Goal: Task Accomplishment & Management: Manage account settings

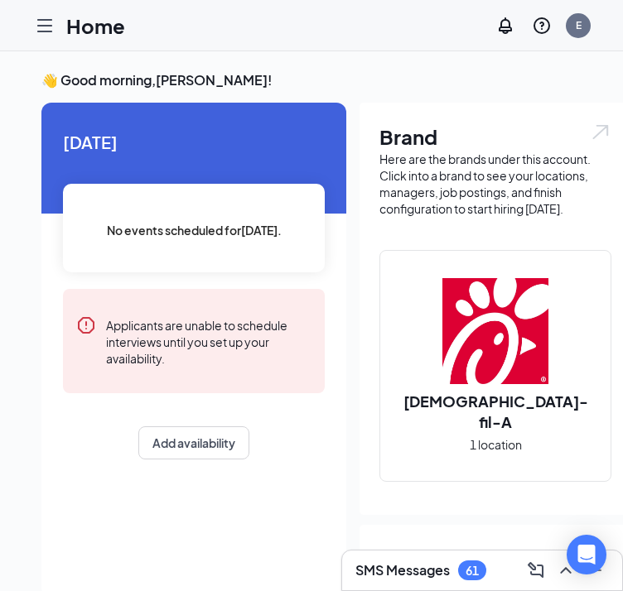
click at [42, 24] on icon "Hamburger" at bounding box center [44, 26] width 13 height 12
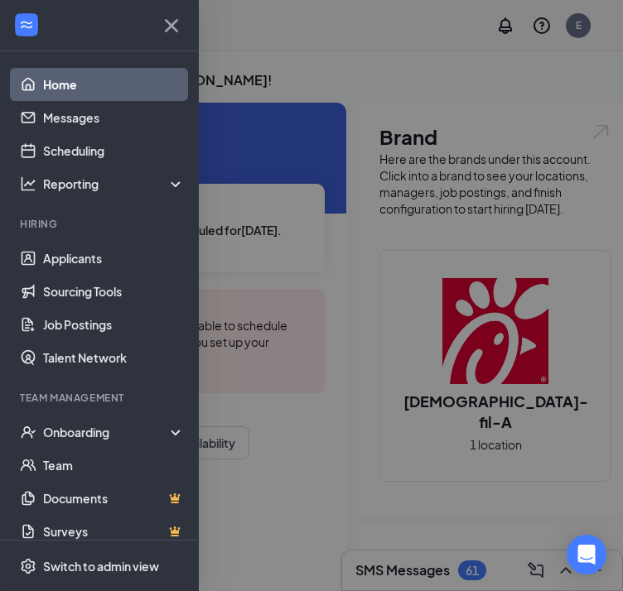
click at [289, 63] on div at bounding box center [311, 295] width 623 height 591
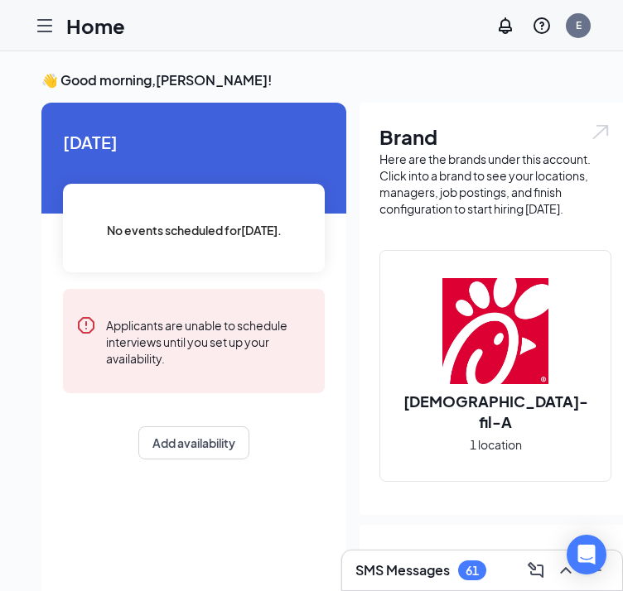
click at [47, 21] on icon "Hamburger" at bounding box center [45, 26] width 20 height 20
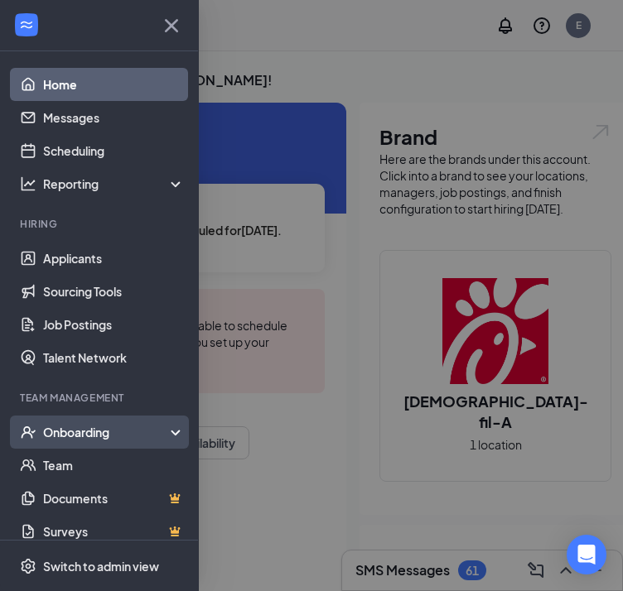
click at [147, 424] on div "Onboarding" at bounding box center [106, 432] width 127 height 17
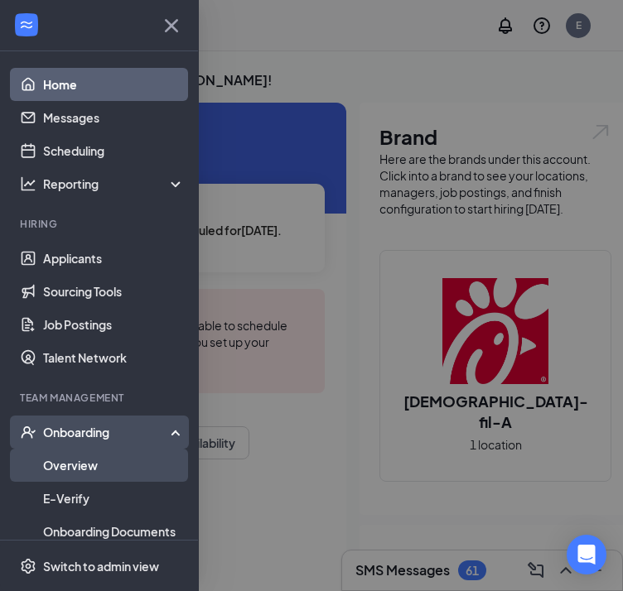
click at [139, 458] on link "Overview" at bounding box center [114, 465] width 142 height 33
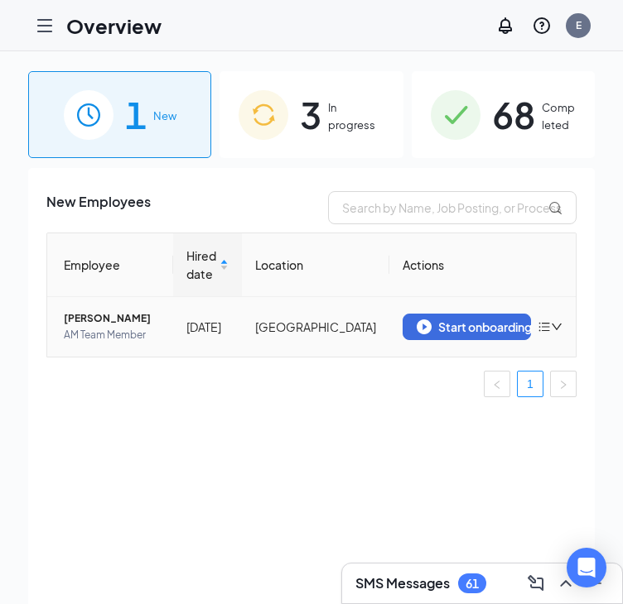
click at [100, 323] on span "[PERSON_NAME]" at bounding box center [112, 318] width 96 height 17
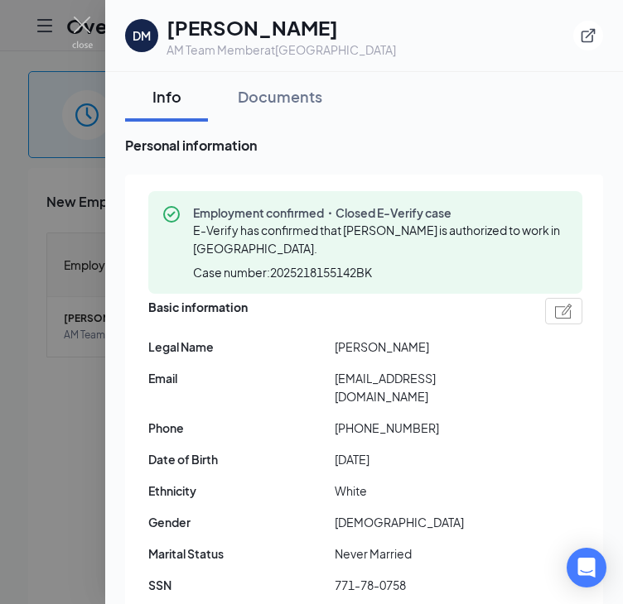
drag, startPoint x: 79, startPoint y: 150, endPoint x: 60, endPoint y: 127, distance: 30.0
click at [79, 150] on div at bounding box center [311, 302] width 623 height 604
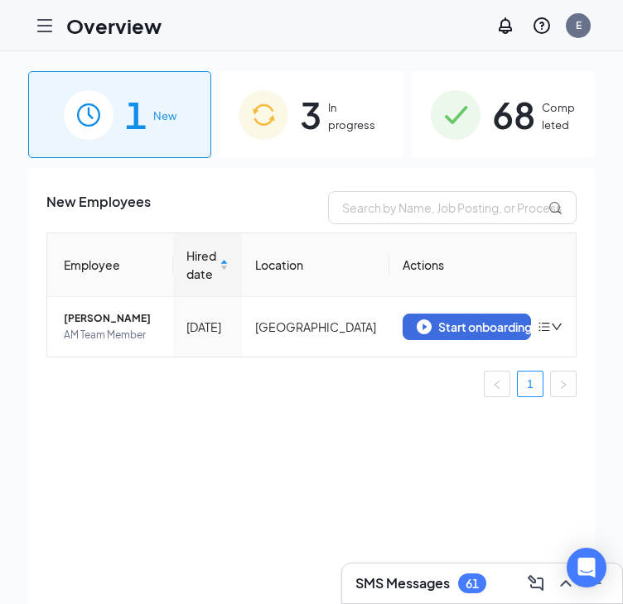
click at [344, 124] on span "In progress" at bounding box center [355, 116] width 55 height 34
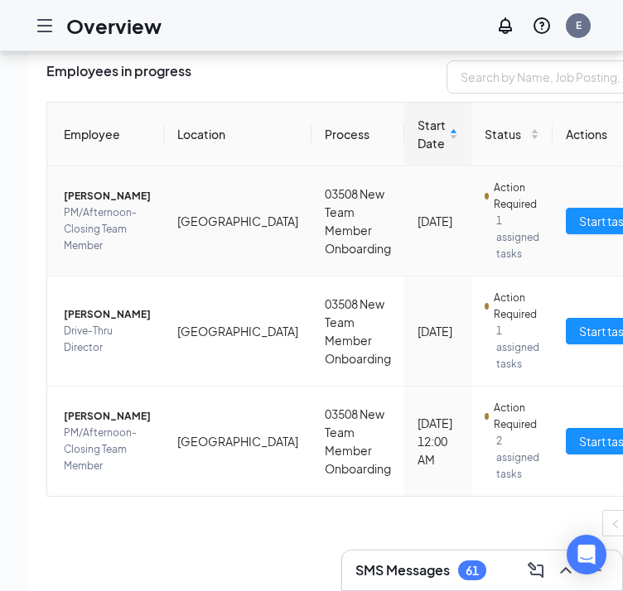
scroll to position [99, 0]
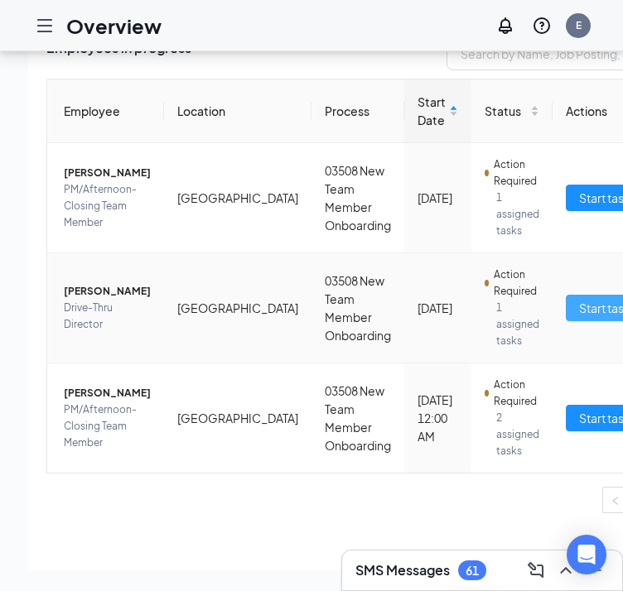
click at [579, 299] on span "Start tasks" at bounding box center [607, 308] width 57 height 18
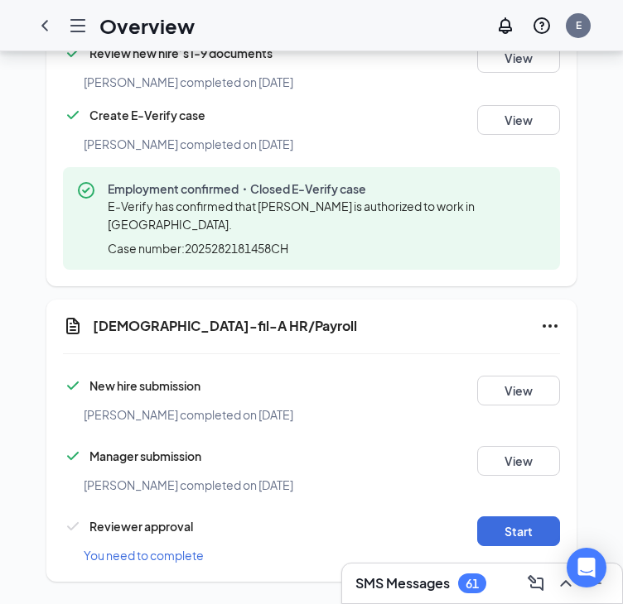
scroll to position [940, 0]
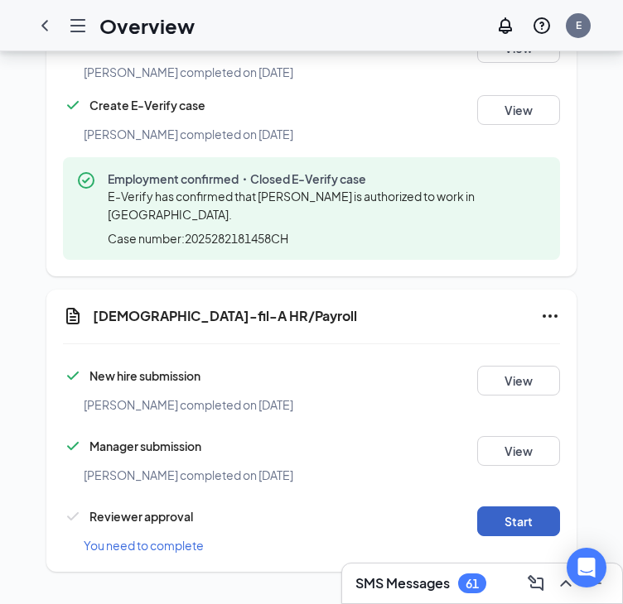
click at [531, 521] on button "Start" at bounding box center [518, 522] width 83 height 30
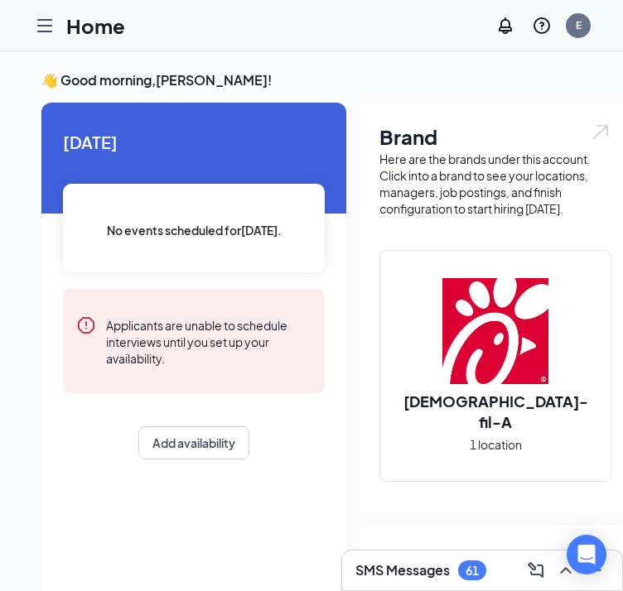
click at [39, 24] on icon "Hamburger" at bounding box center [45, 26] width 20 height 20
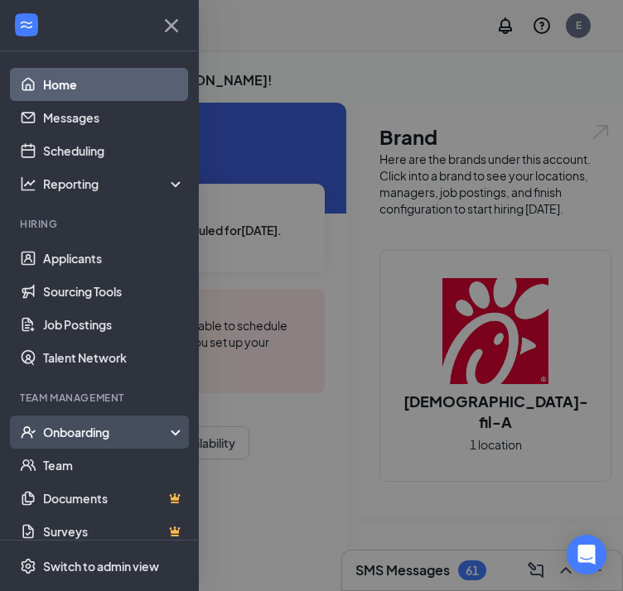
click at [106, 442] on div "Onboarding" at bounding box center [99, 432] width 199 height 33
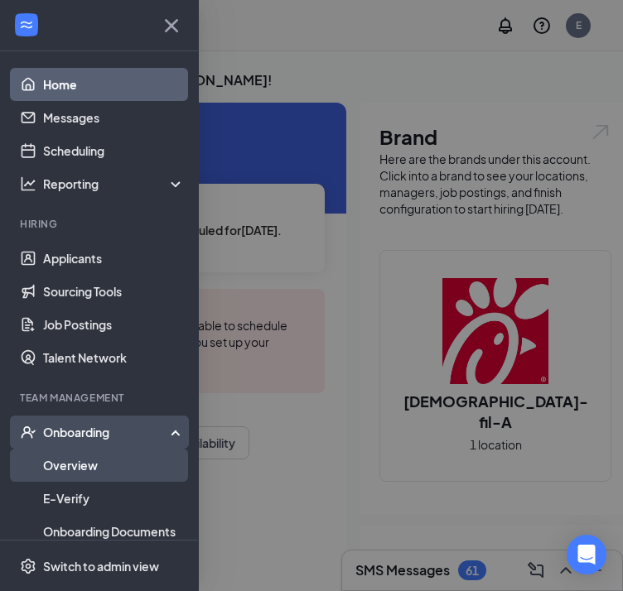
click at [104, 478] on link "Overview" at bounding box center [114, 465] width 142 height 33
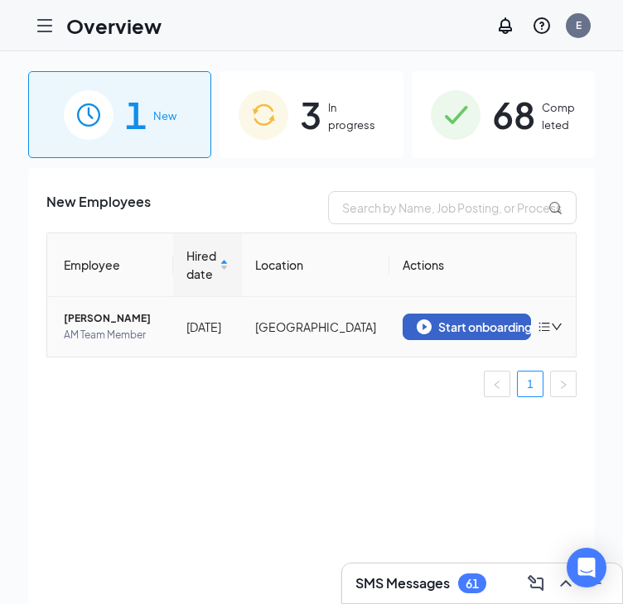
click at [493, 327] on div "Start onboarding" at bounding box center [466, 327] width 100 height 15
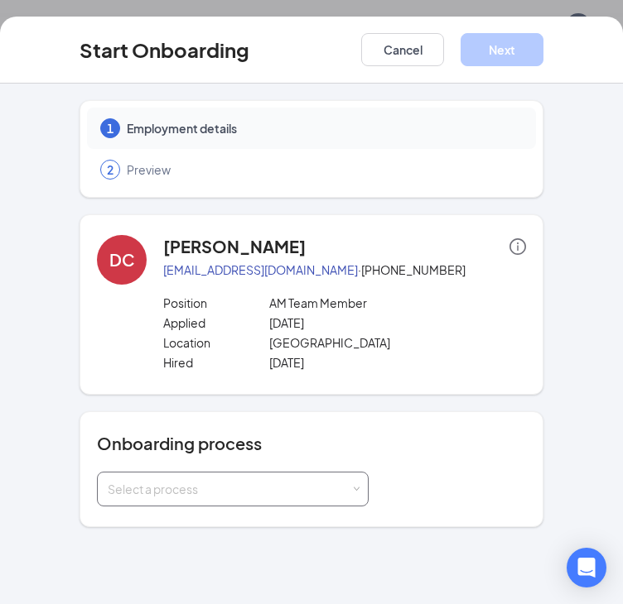
click at [265, 484] on div "Select a process" at bounding box center [233, 489] width 250 height 33
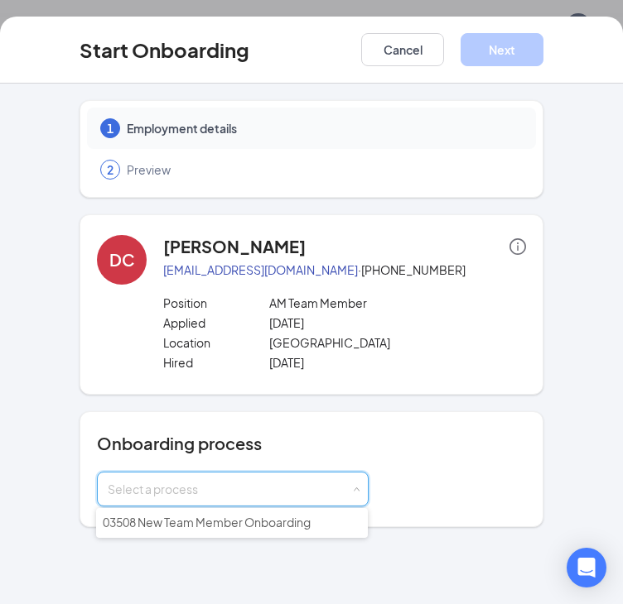
click at [224, 538] on div "1 Employment details 2 Preview DC Donovan Crume donovancrume09@gmail.com · (850…" at bounding box center [311, 344] width 623 height 521
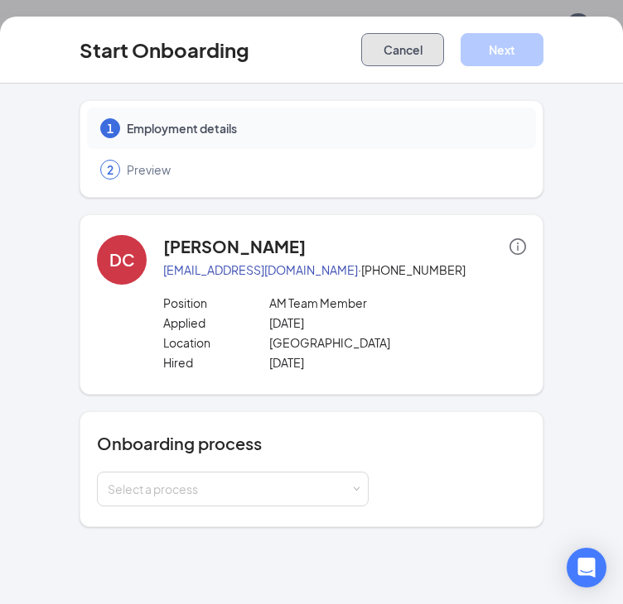
click at [427, 42] on button "Cancel" at bounding box center [402, 49] width 83 height 33
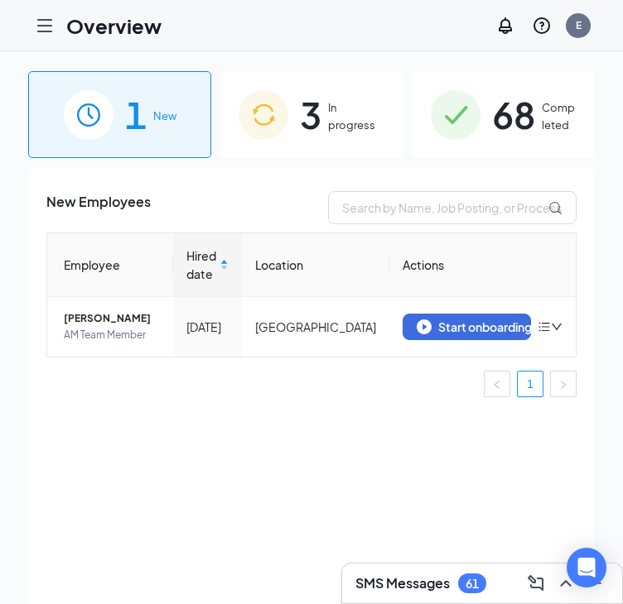
click at [305, 103] on span "3" at bounding box center [311, 114] width 22 height 57
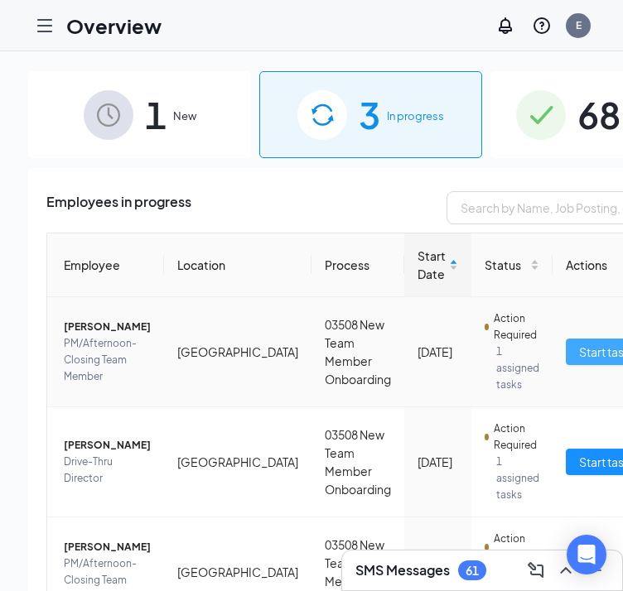
click at [579, 343] on span "Start tasks" at bounding box center [607, 352] width 57 height 18
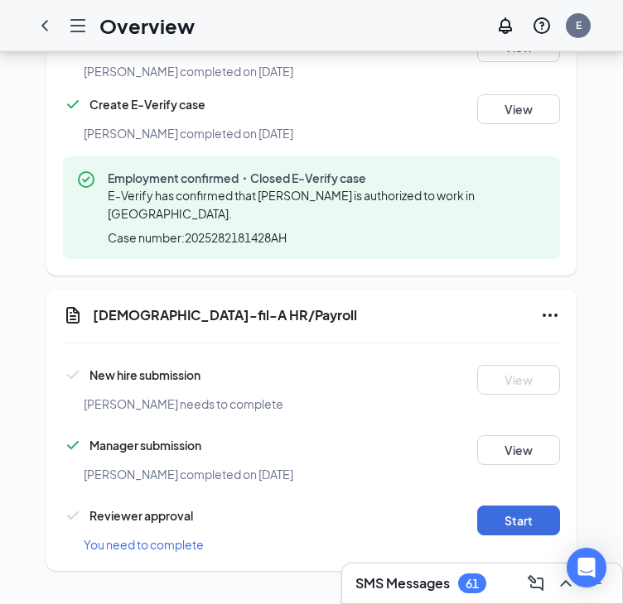
scroll to position [957, 0]
click at [531, 511] on button "Start" at bounding box center [518, 521] width 83 height 30
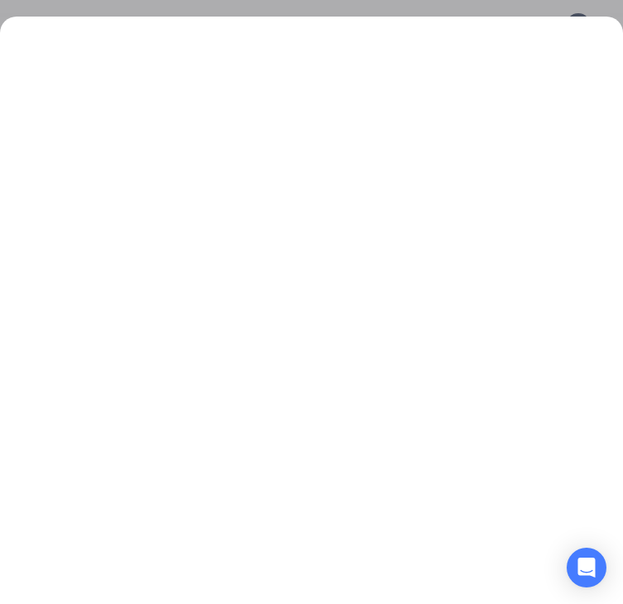
click at [313, 20] on div at bounding box center [311, 311] width 623 height 588
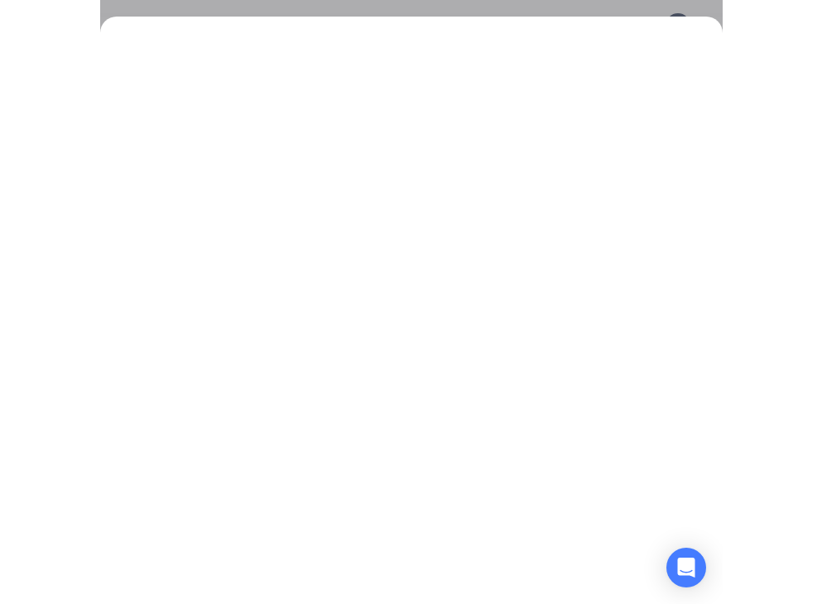
scroll to position [906, 0]
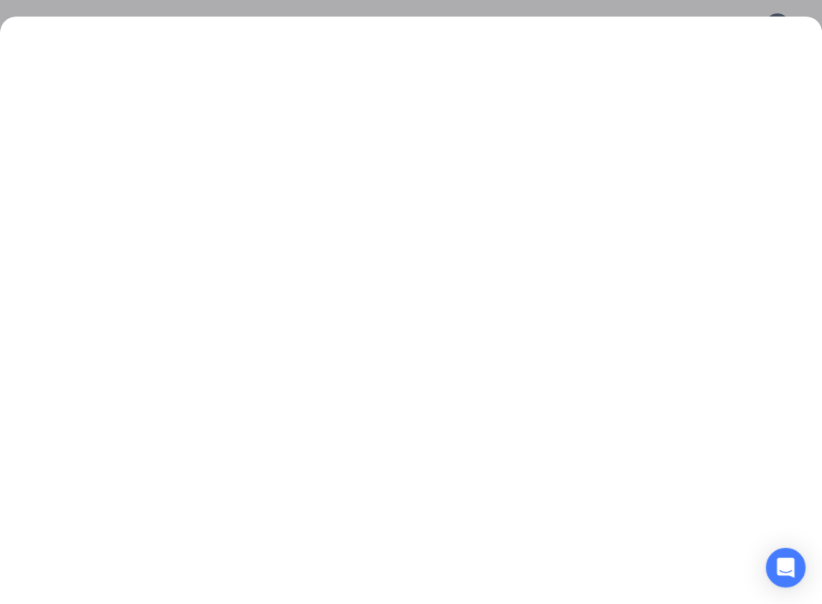
click at [634, 6] on div at bounding box center [411, 302] width 822 height 604
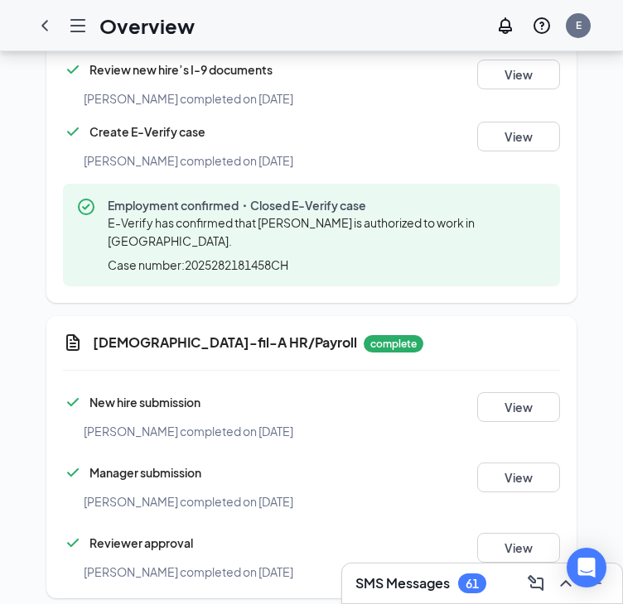
scroll to position [907, 0]
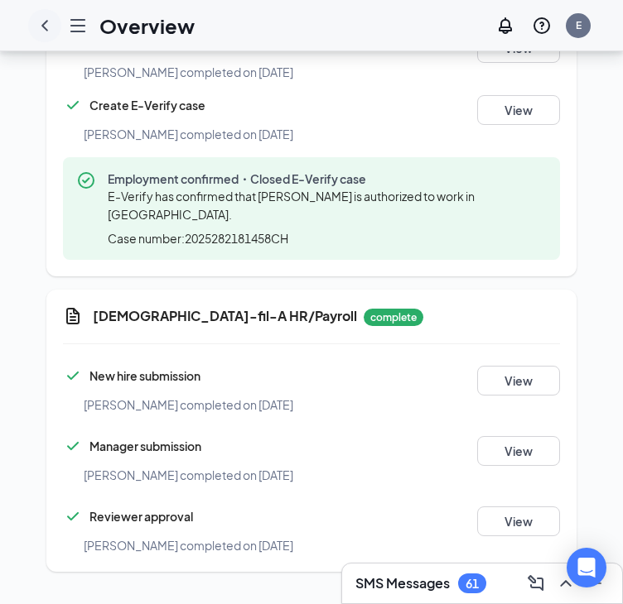
click at [49, 22] on icon "ChevronLeft" at bounding box center [45, 26] width 20 height 20
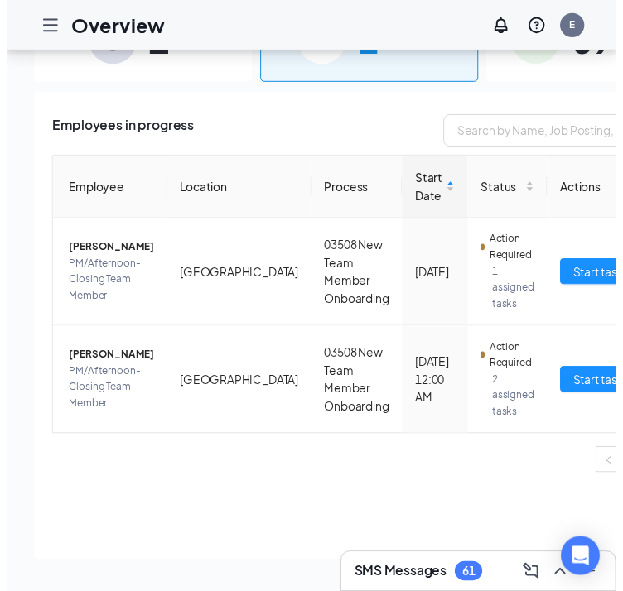
scroll to position [99, 0]
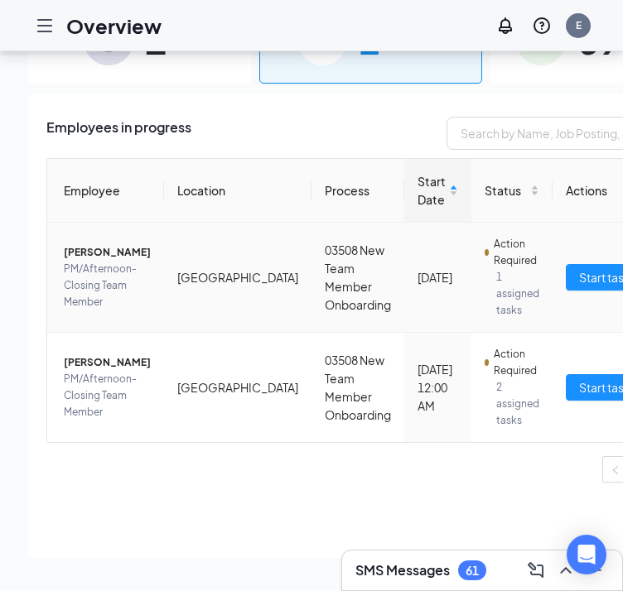
click at [110, 244] on span "[PERSON_NAME]" at bounding box center [107, 252] width 87 height 17
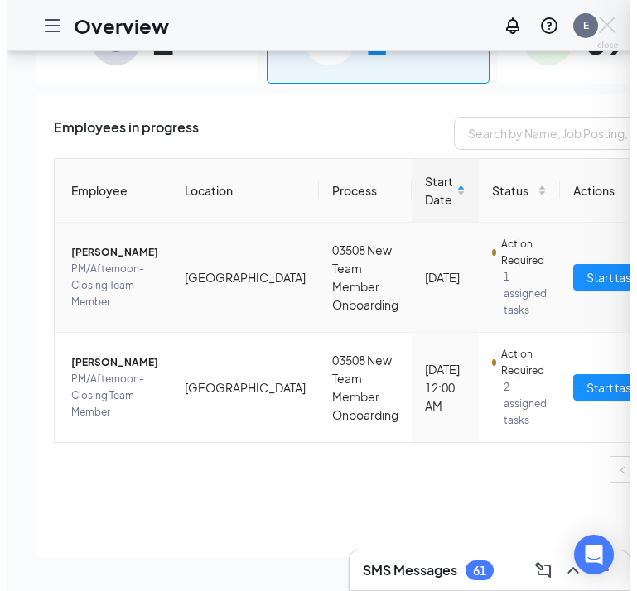
scroll to position [87, 0]
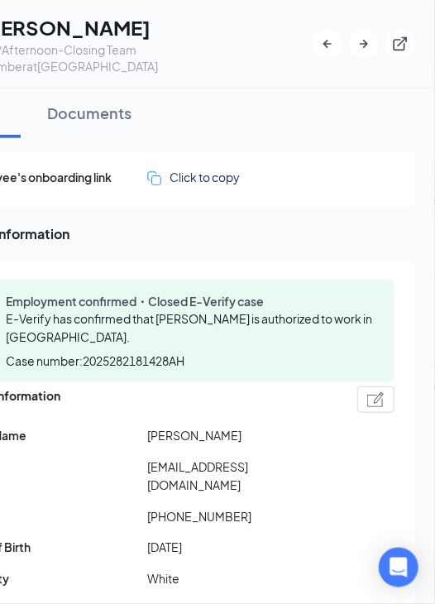
drag, startPoint x: 291, startPoint y: 237, endPoint x: 275, endPoint y: 227, distance: 18.6
click at [291, 237] on span "Personal information" at bounding box center [177, 234] width 478 height 21
drag, startPoint x: 274, startPoint y: 120, endPoint x: 171, endPoint y: 114, distance: 102.8
click at [274, 120] on div "Info Documents" at bounding box center [177, 114] width 478 height 50
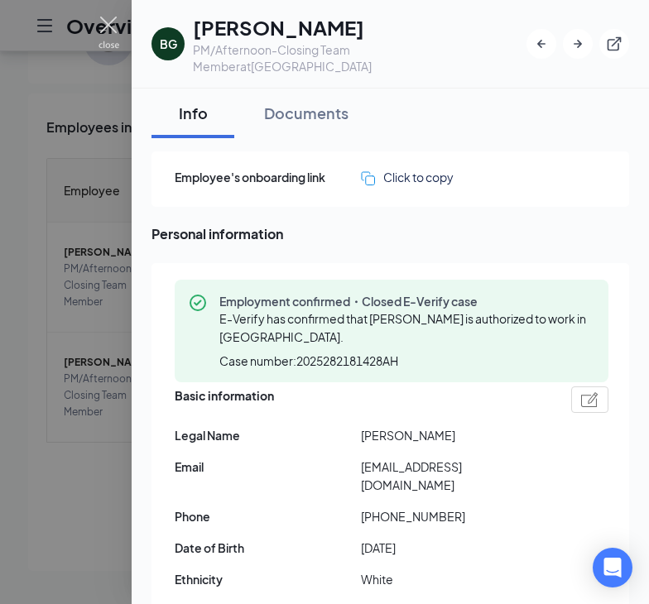
click at [116, 27] on img at bounding box center [109, 33] width 21 height 32
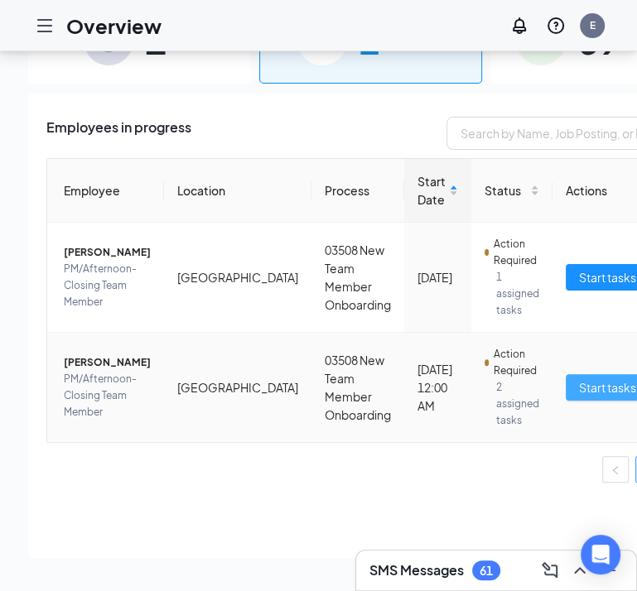
click at [579, 378] on span "Start tasks" at bounding box center [607, 387] width 57 height 18
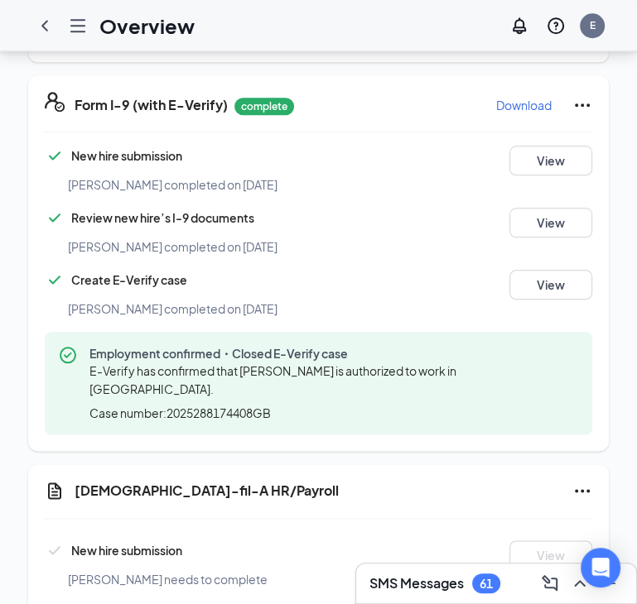
scroll to position [906, 0]
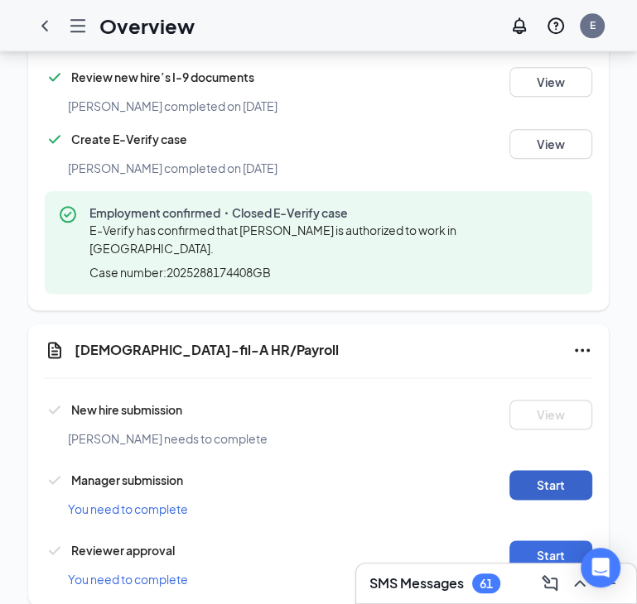
click at [560, 470] on button "Start" at bounding box center [550, 485] width 83 height 30
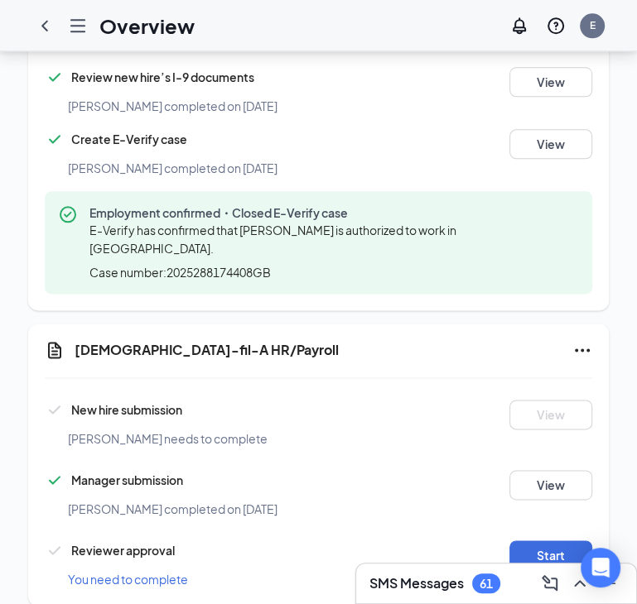
click at [555, 532] on div "Reviewer approval You need to complete Start" at bounding box center [318, 560] width 547 height 57
click at [555, 541] on button "Start" at bounding box center [550, 556] width 83 height 30
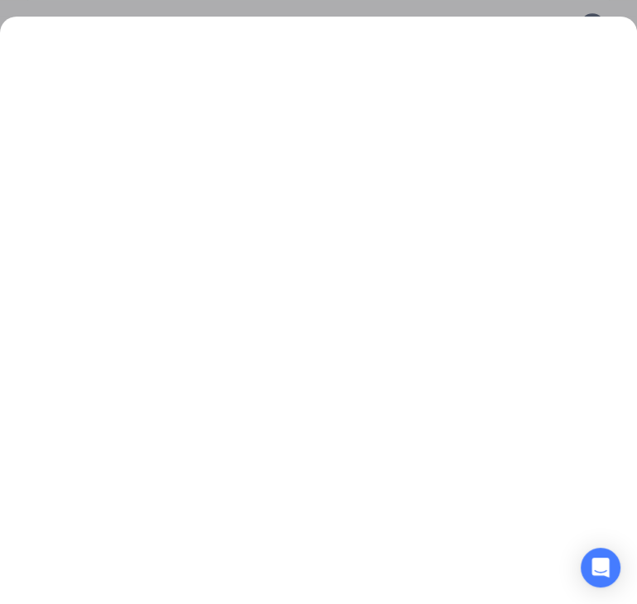
click at [200, 14] on div at bounding box center [318, 302] width 637 height 604
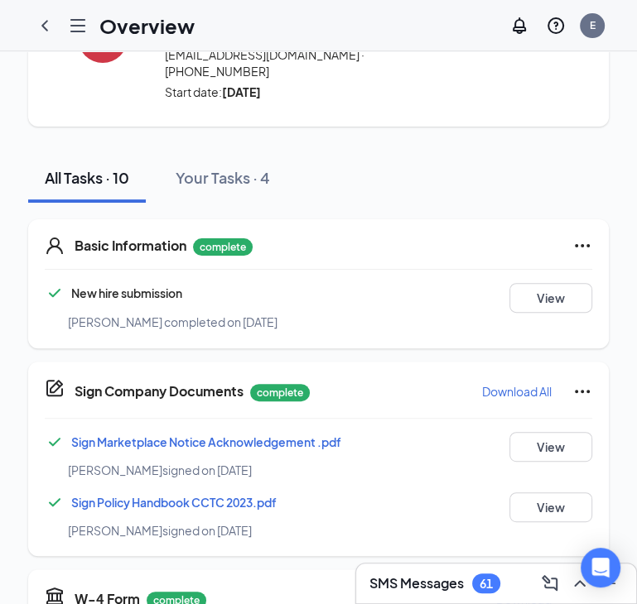
scroll to position [0, 0]
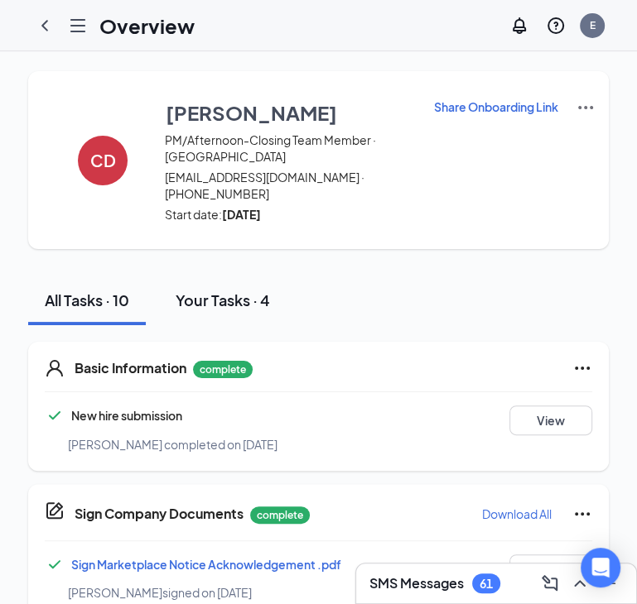
click at [216, 290] on div "Your Tasks · 4" at bounding box center [222, 300] width 94 height 21
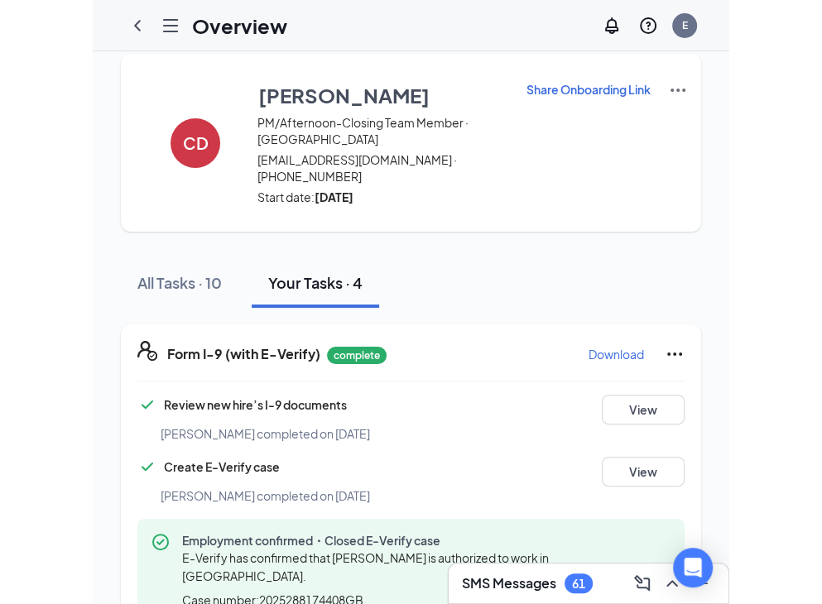
scroll to position [345, 0]
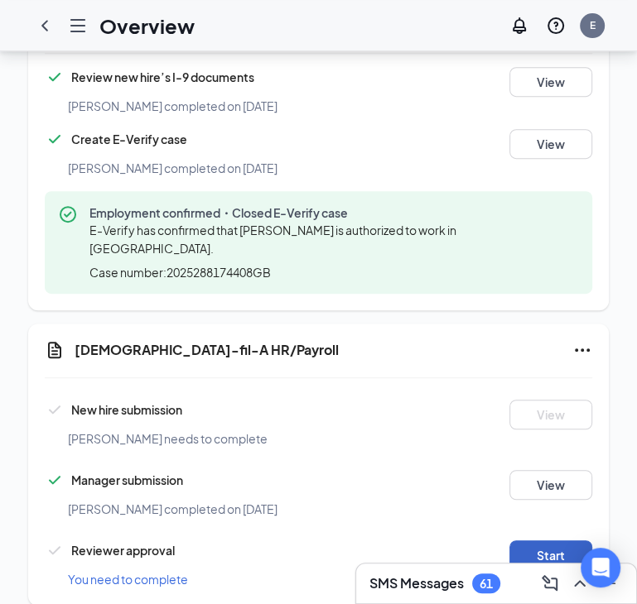
click at [531, 541] on button "Start" at bounding box center [550, 556] width 83 height 30
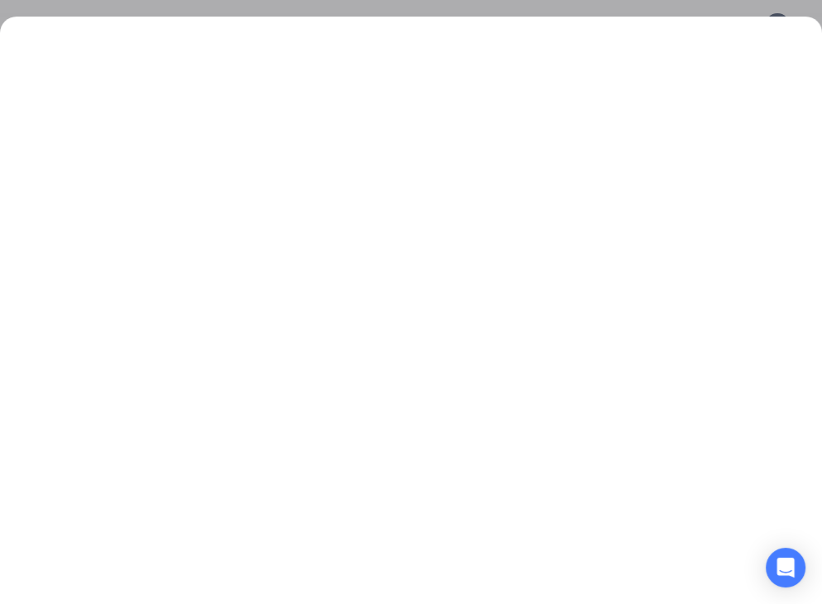
click at [159, 11] on div at bounding box center [411, 302] width 822 height 604
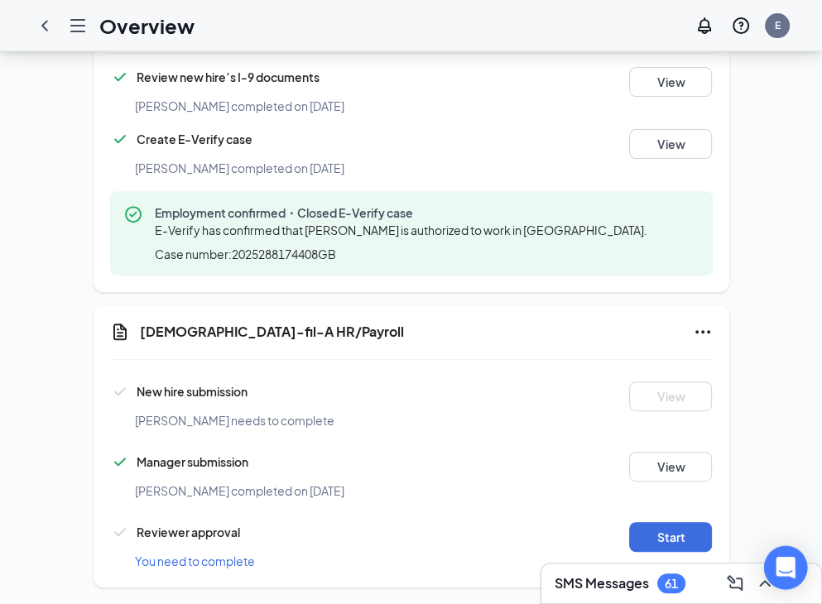
click at [634, 574] on div "Open Intercom Messenger" at bounding box center [786, 568] width 44 height 44
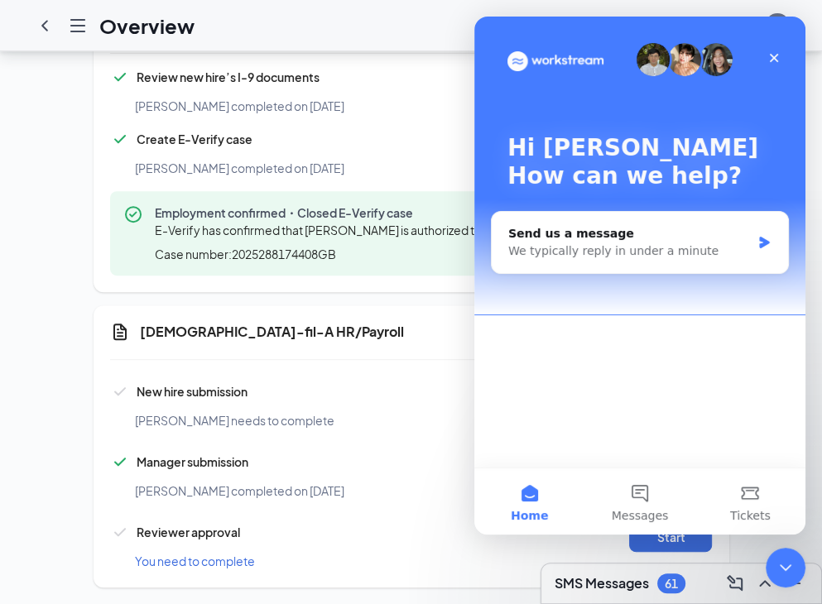
scroll to position [0, 0]
click at [634, 248] on div "We typically reply in under a minute" at bounding box center [629, 251] width 243 height 17
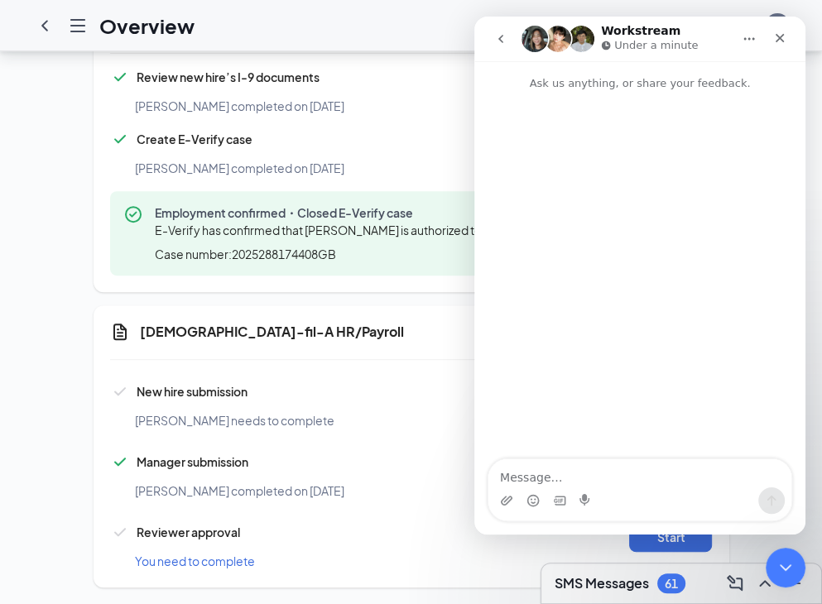
click at [369, 332] on div "Chick-fil-A HR/Payroll New hire submission Caleb C Deemer needs to complete Vie…" at bounding box center [412, 446] width 636 height 282
click at [634, 38] on icon "Close" at bounding box center [780, 38] width 9 height 9
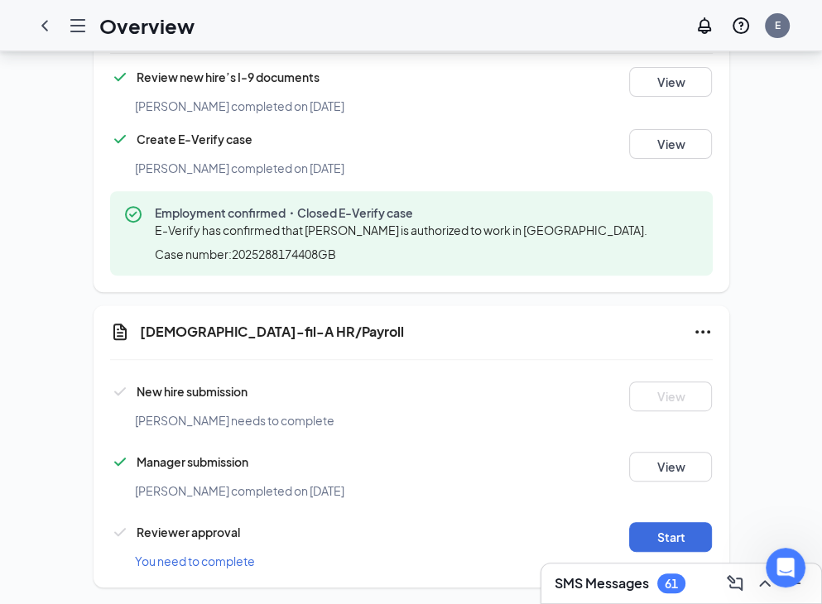
click at [429, 384] on div "New hire submission" at bounding box center [361, 392] width 502 height 20
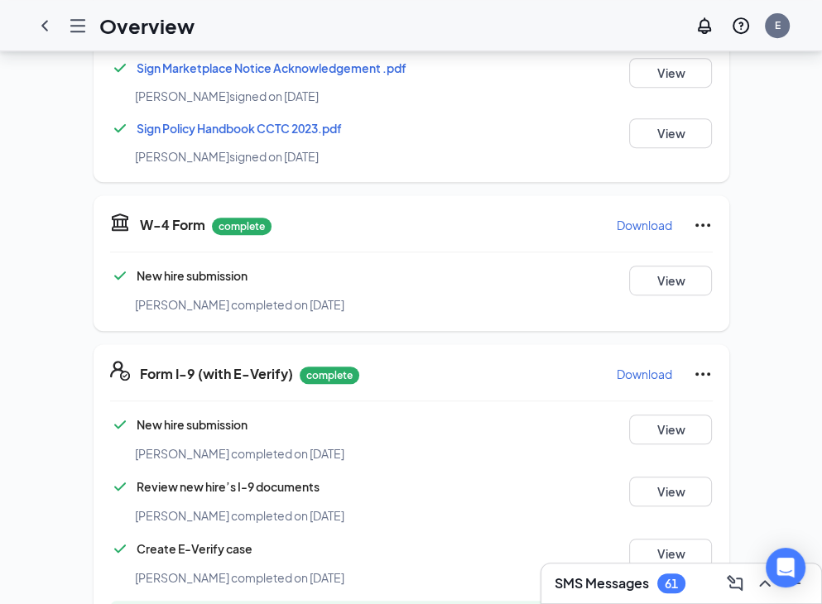
scroll to position [906, 0]
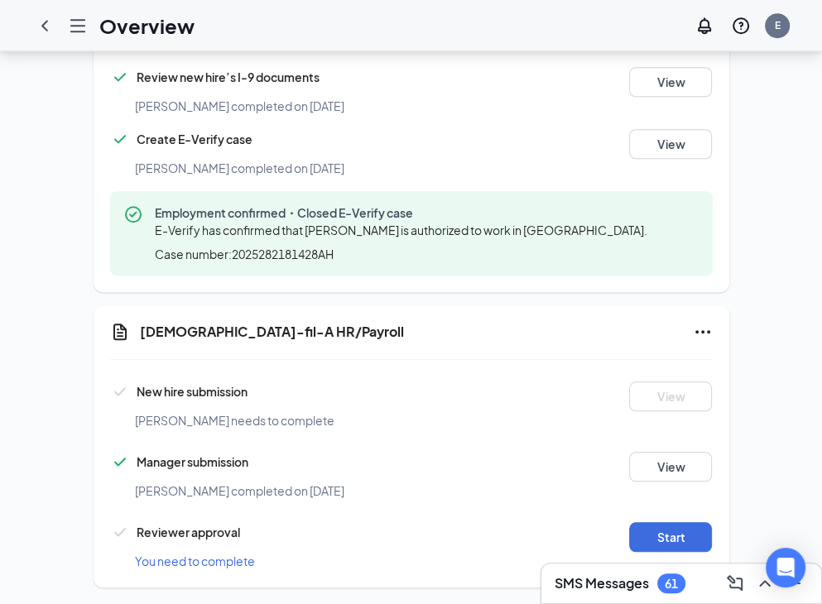
click at [685, 305] on div "Chick-fil-A HR/Payroll New hire submission Bella G Hossler needs to complete Vi…" at bounding box center [412, 446] width 636 height 282
click at [694, 322] on icon "Ellipses" at bounding box center [703, 332] width 20 height 20
click at [669, 340] on span "Mark as complete" at bounding box center [641, 348] width 97 height 17
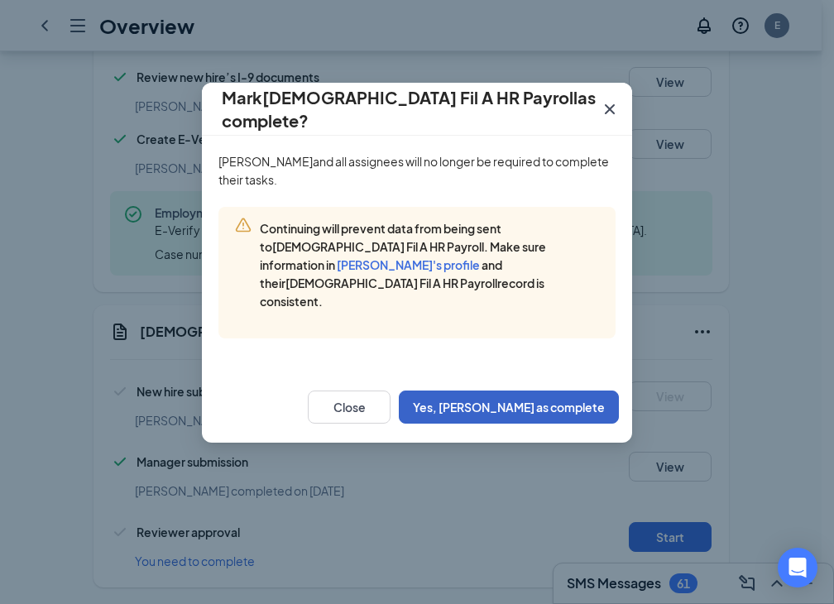
click at [541, 391] on button "Yes, mark as complete" at bounding box center [509, 407] width 220 height 33
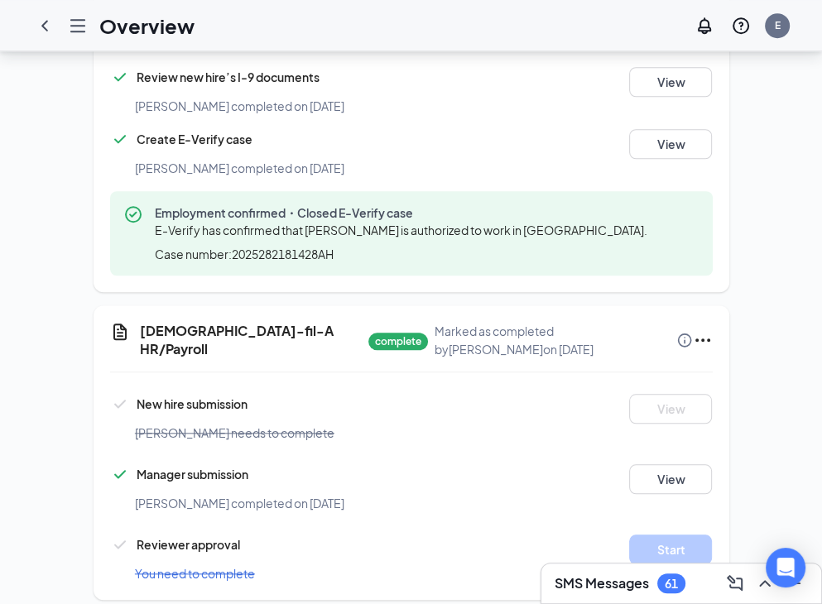
click at [712, 323] on div "Chick-fil-A HR/Payroll complete Marked as completed by Ernest on Oct 15, 2025 N…" at bounding box center [412, 452] width 636 height 295
click at [700, 330] on icon "Ellipses" at bounding box center [703, 340] width 20 height 20
click at [707, 330] on icon "Ellipses" at bounding box center [703, 340] width 20 height 20
click at [672, 347] on span "Mark as incomplete" at bounding box center [636, 348] width 106 height 17
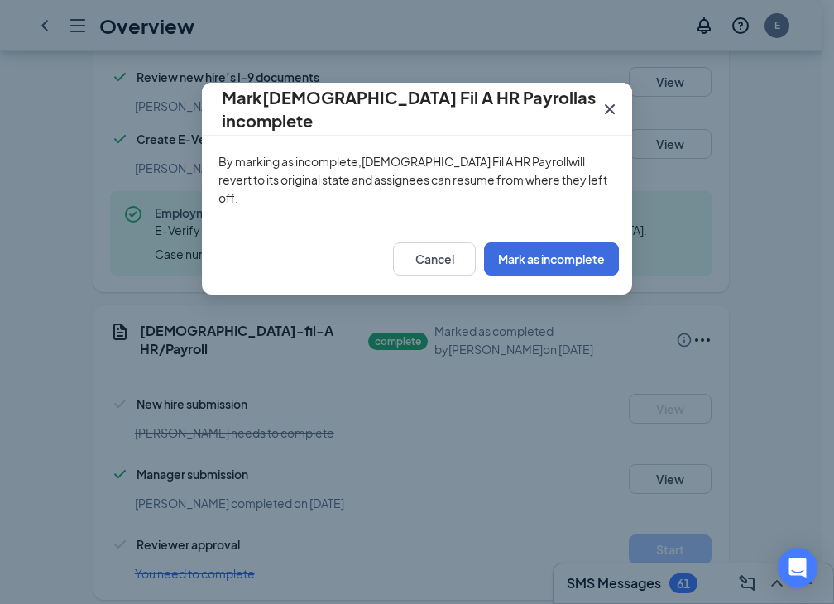
click at [579, 224] on div "Cancel Mark as incomplete" at bounding box center [417, 259] width 430 height 71
click at [575, 245] on button "Mark as incomplete" at bounding box center [551, 259] width 135 height 33
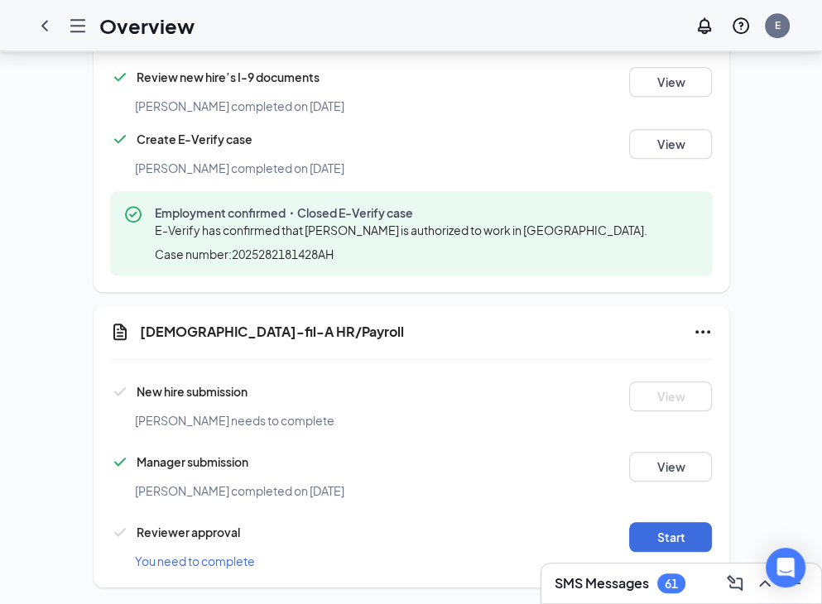
click at [288, 382] on div "New hire submission" at bounding box center [361, 392] width 502 height 20
drag, startPoint x: 137, startPoint y: 368, endPoint x: 358, endPoint y: 405, distance: 223.2
click at [358, 405] on div "New hire submission Bella G Hossler needs to complete View" at bounding box center [411, 406] width 603 height 49
copy div "New hire submission Bella G Hossler needs to complete"
click at [454, 328] on div "[DEMOGRAPHIC_DATA]-fil-A HR/Payroll" at bounding box center [426, 334] width 573 height 24
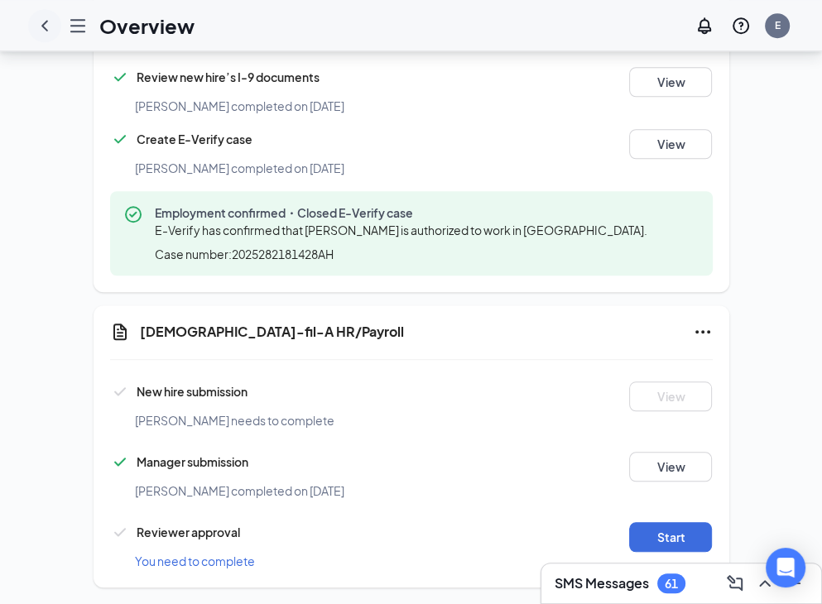
click at [50, 17] on icon "ChevronLeft" at bounding box center [45, 26] width 20 height 20
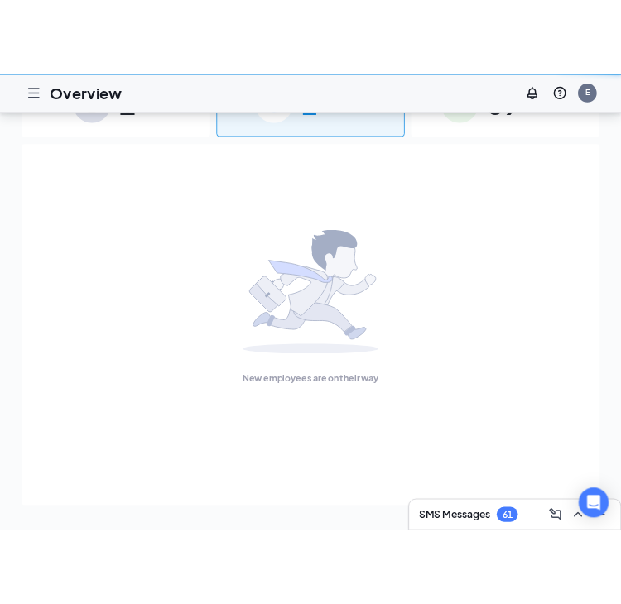
scroll to position [75, 0]
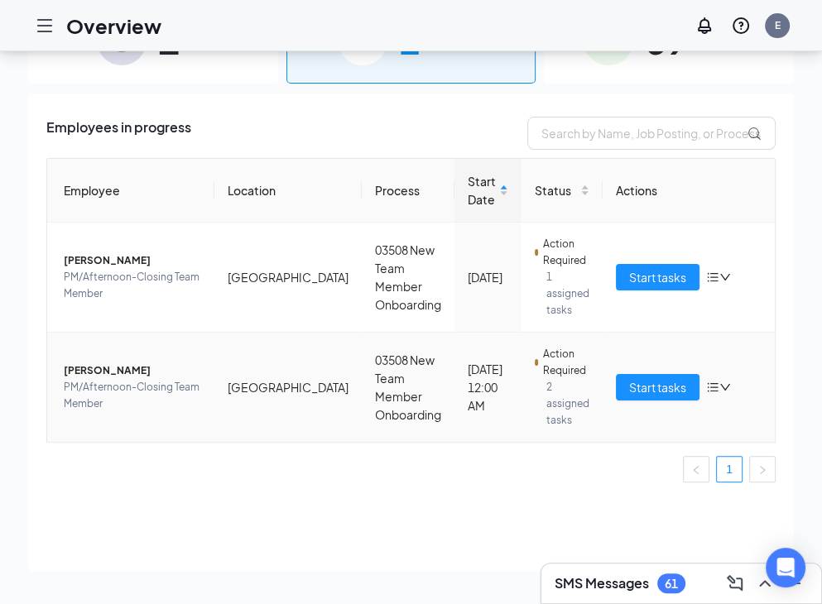
click at [129, 363] on span "[PERSON_NAME]" at bounding box center [132, 371] width 137 height 17
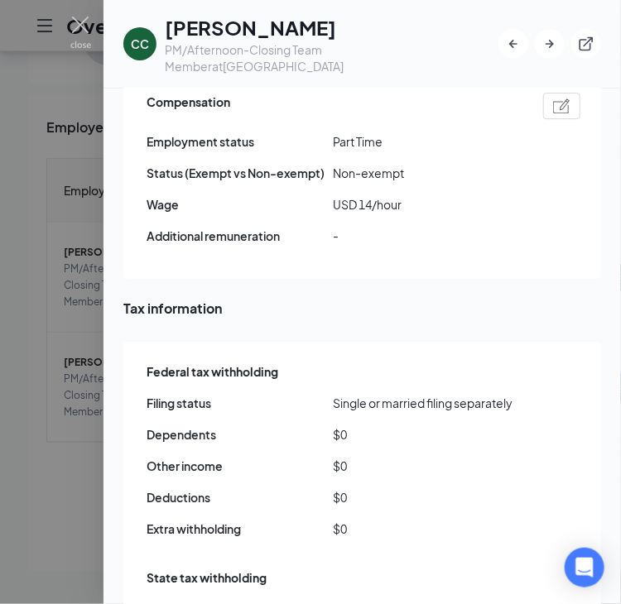
scroll to position [1159, 0]
